Goal: Navigation & Orientation: Find specific page/section

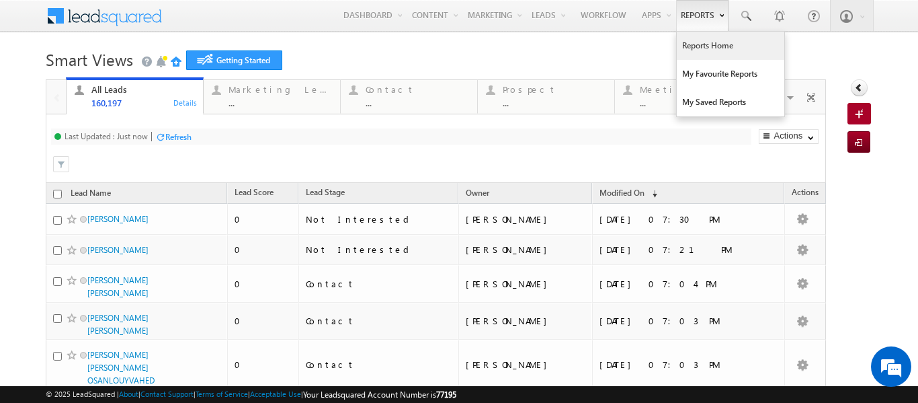
click at [689, 46] on link "Reports Home" at bounding box center [731, 46] width 108 height 28
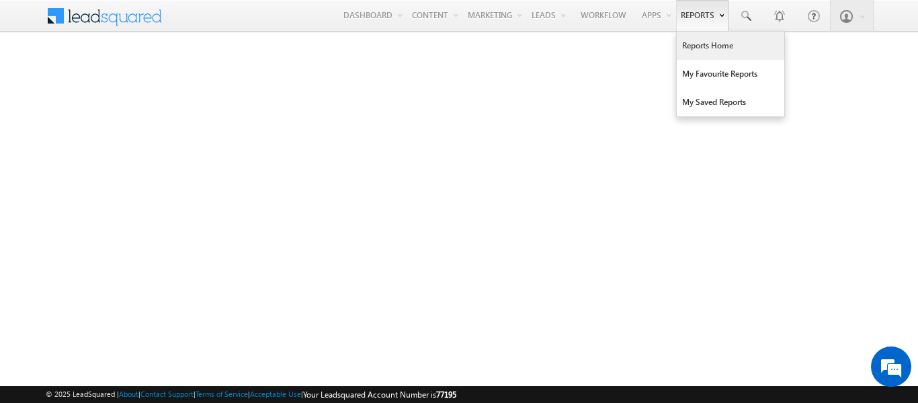
click at [694, 12] on link "Reports" at bounding box center [702, 15] width 52 height 31
click at [692, 50] on link "Reports Home" at bounding box center [731, 46] width 108 height 28
